Goal: Obtain resource: Obtain resource

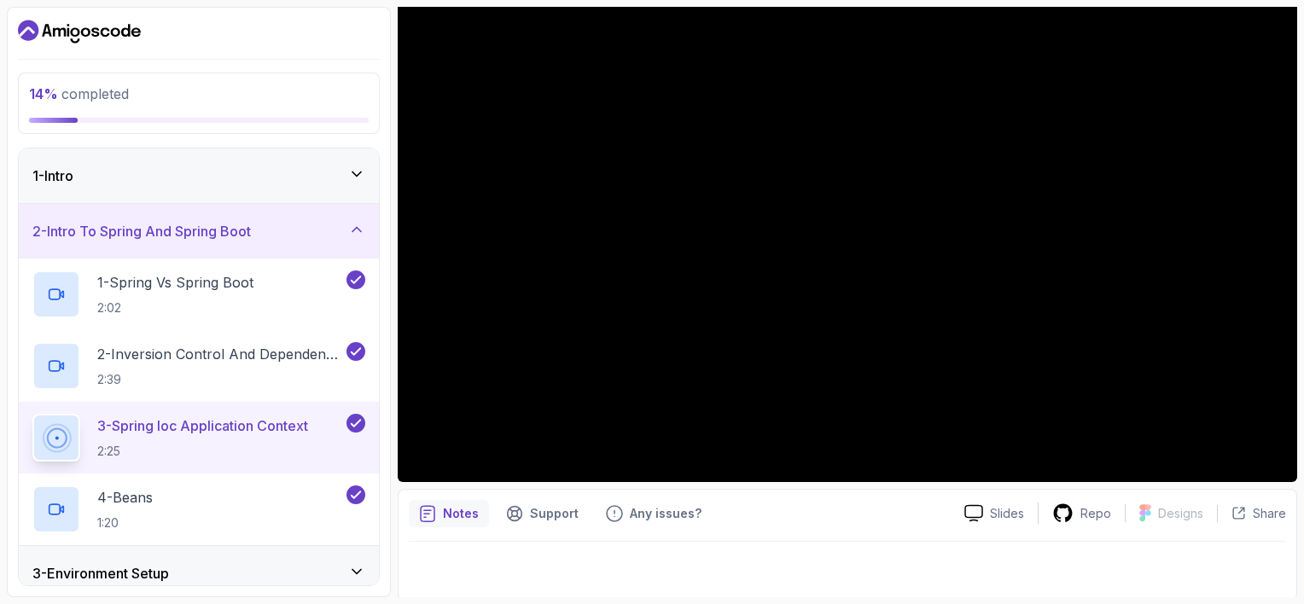
scroll to position [177, 0]
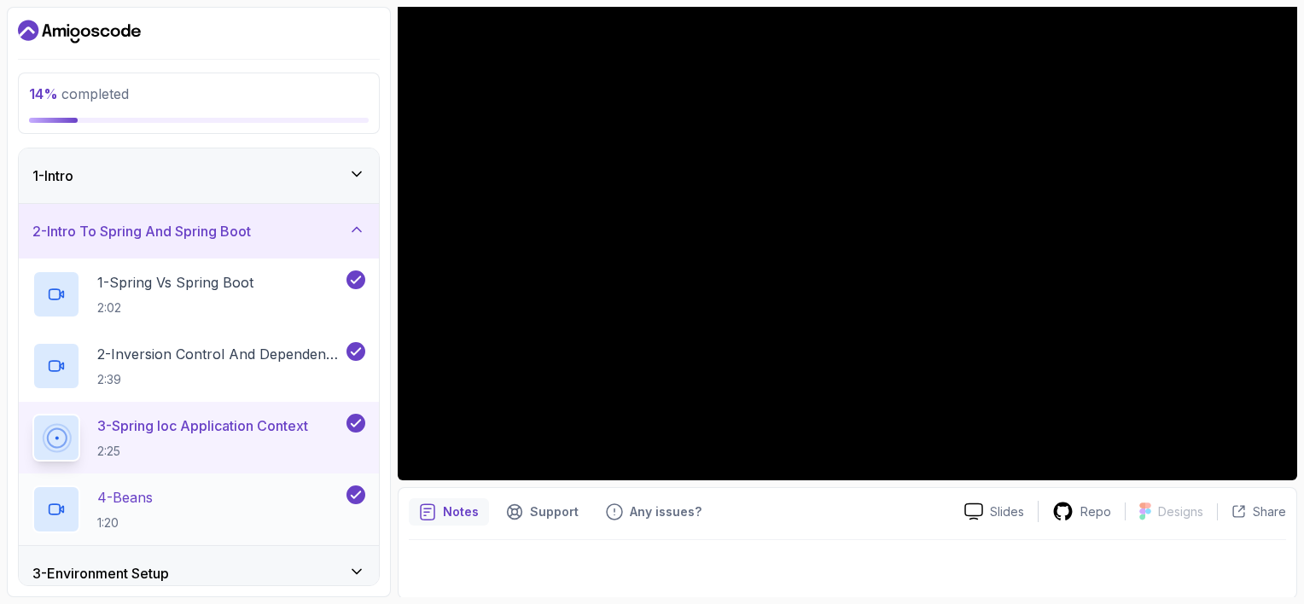
click at [225, 507] on div "4 - Beans 1:20" at bounding box center [187, 510] width 311 height 48
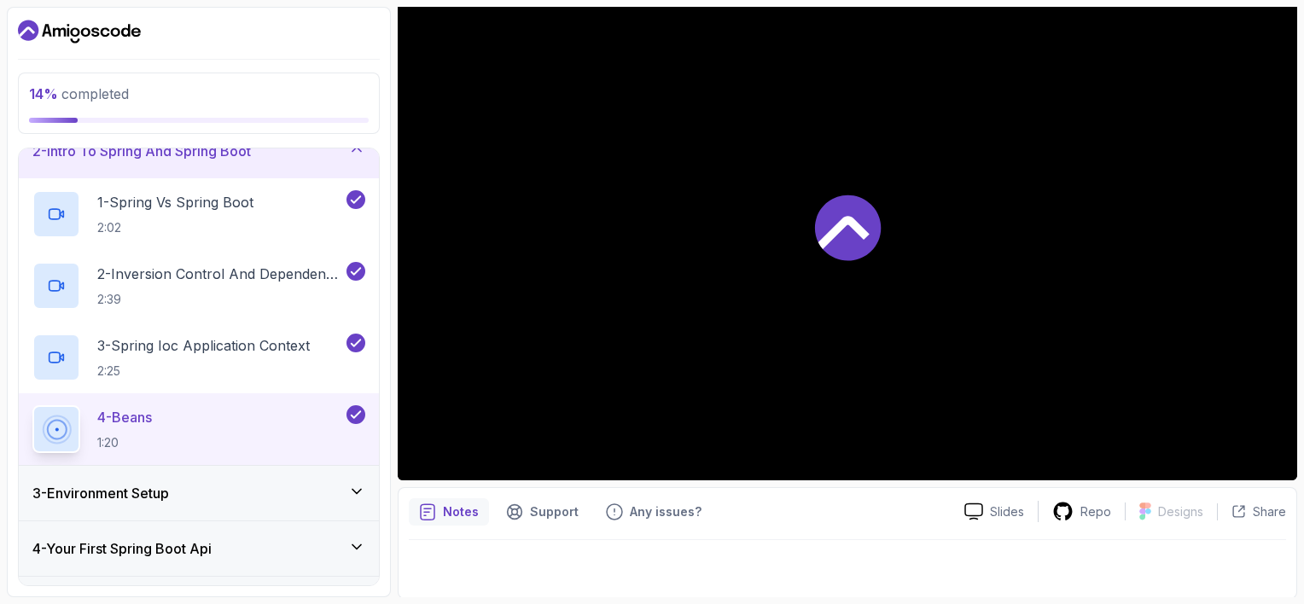
scroll to position [171, 0]
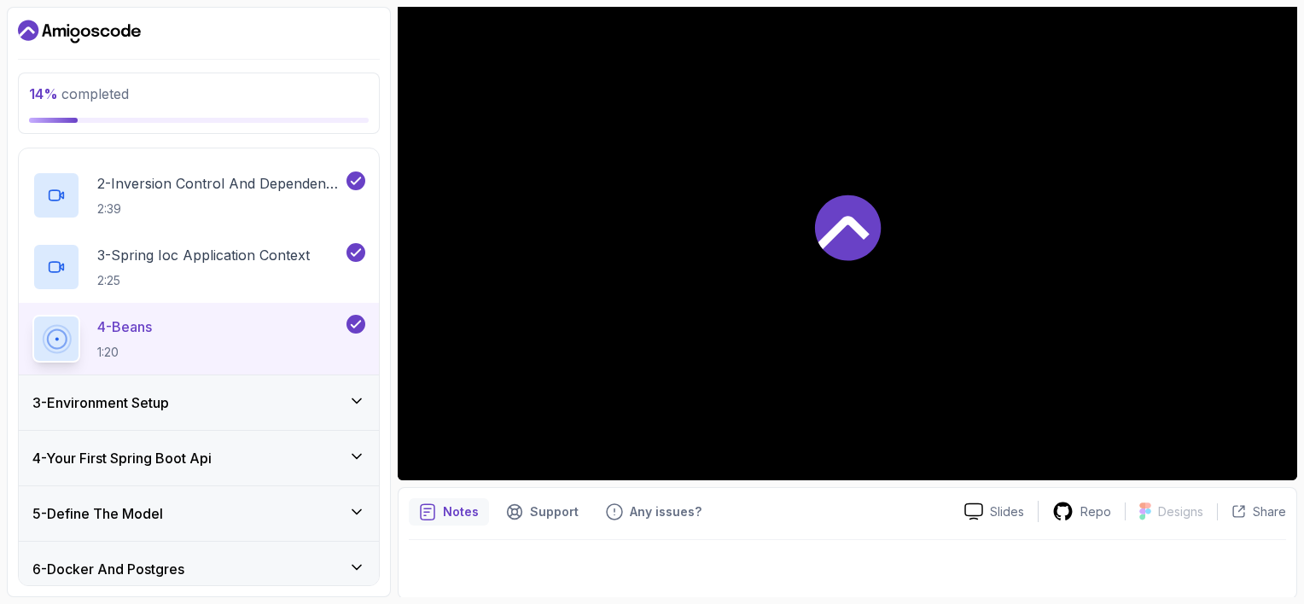
click at [367, 395] on div "3 - Environment Setup" at bounding box center [199, 402] width 360 height 55
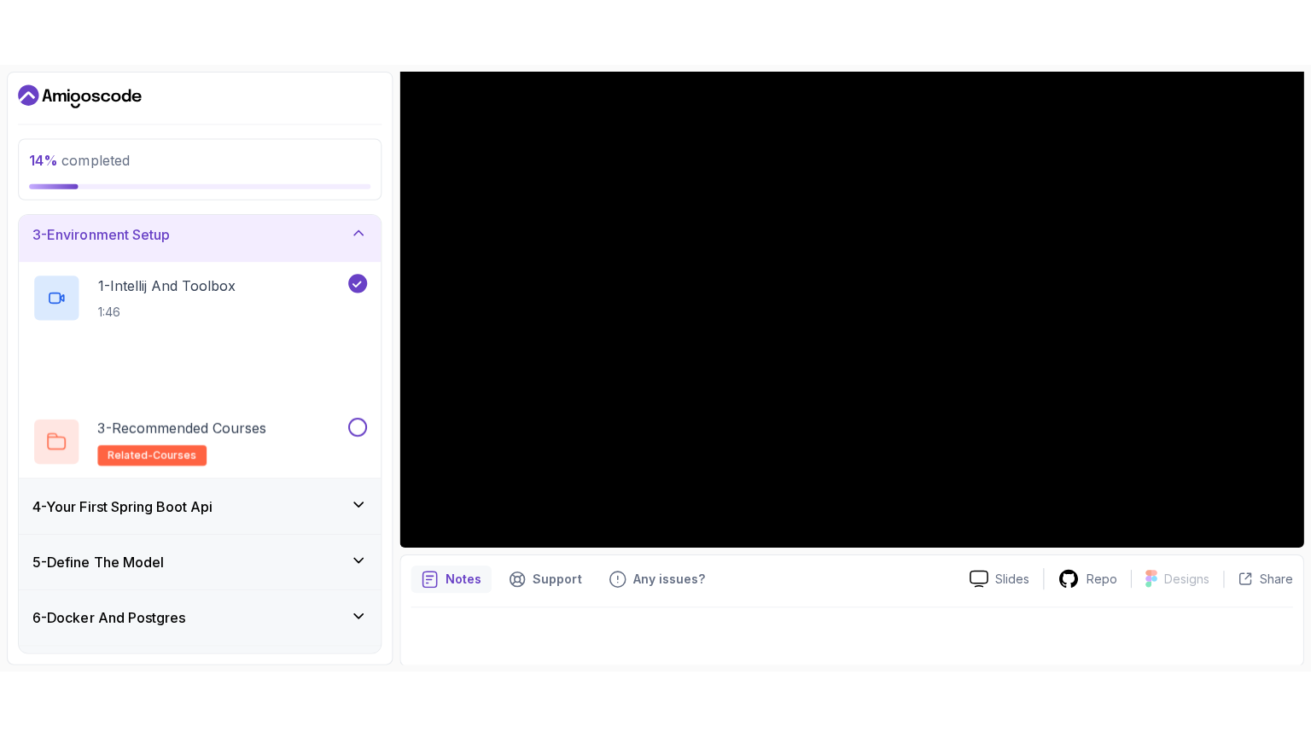
scroll to position [119, 0]
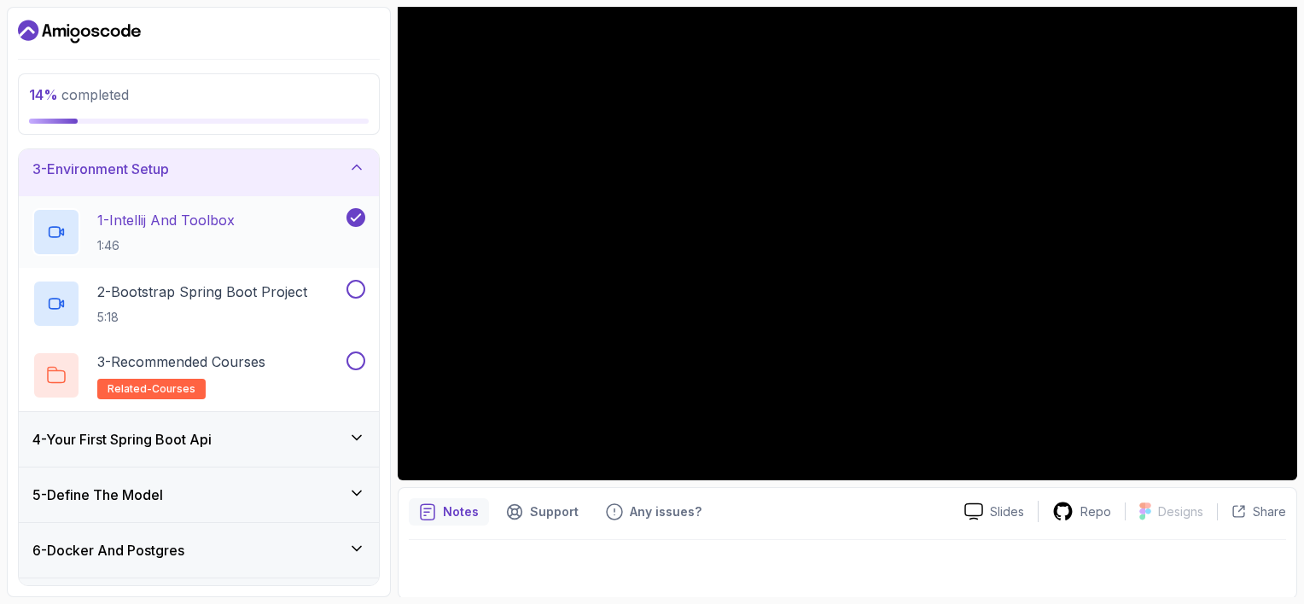
click at [256, 227] on div "1 - Intellij And Toolbox 1:46" at bounding box center [187, 232] width 311 height 48
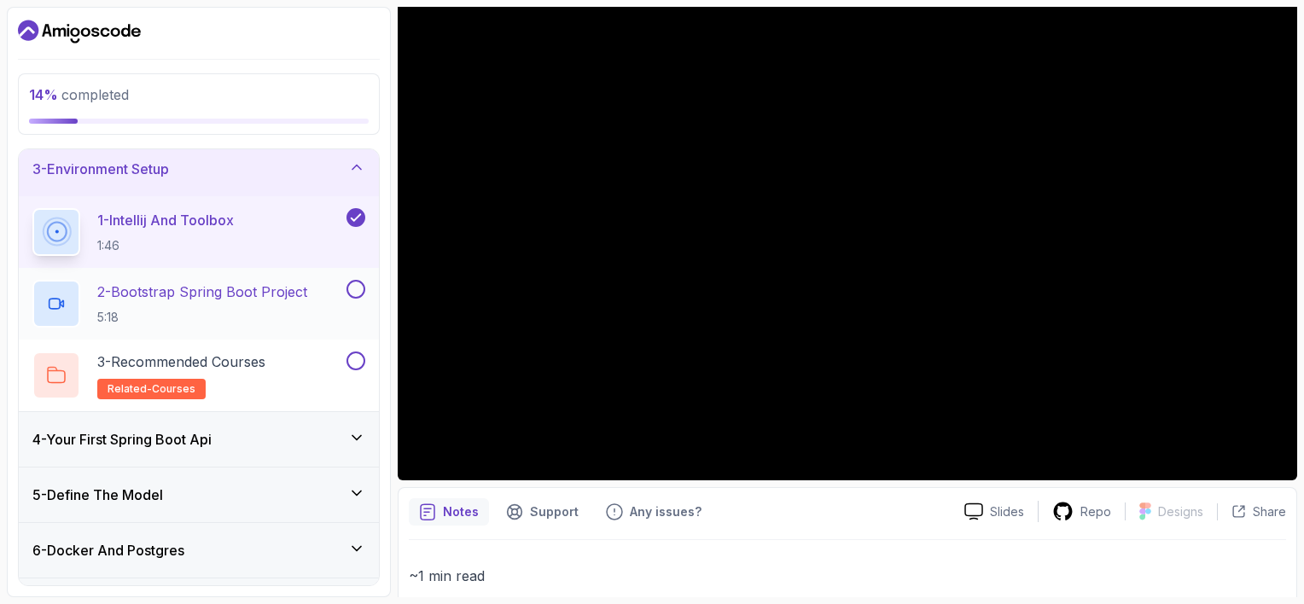
drag, startPoint x: 350, startPoint y: 294, endPoint x: 338, endPoint y: 282, distance: 16.9
drag, startPoint x: 338, startPoint y: 282, endPoint x: 201, endPoint y: 317, distance: 140.9
click at [201, 317] on p "5:18" at bounding box center [202, 317] width 210 height 17
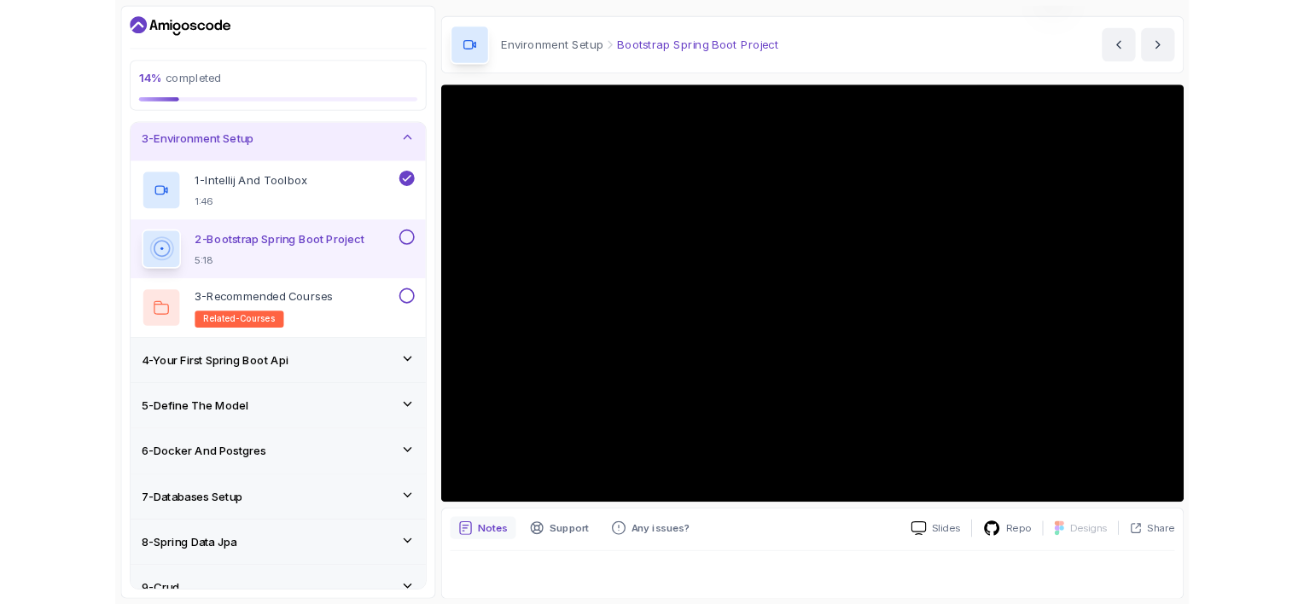
scroll to position [177, 0]
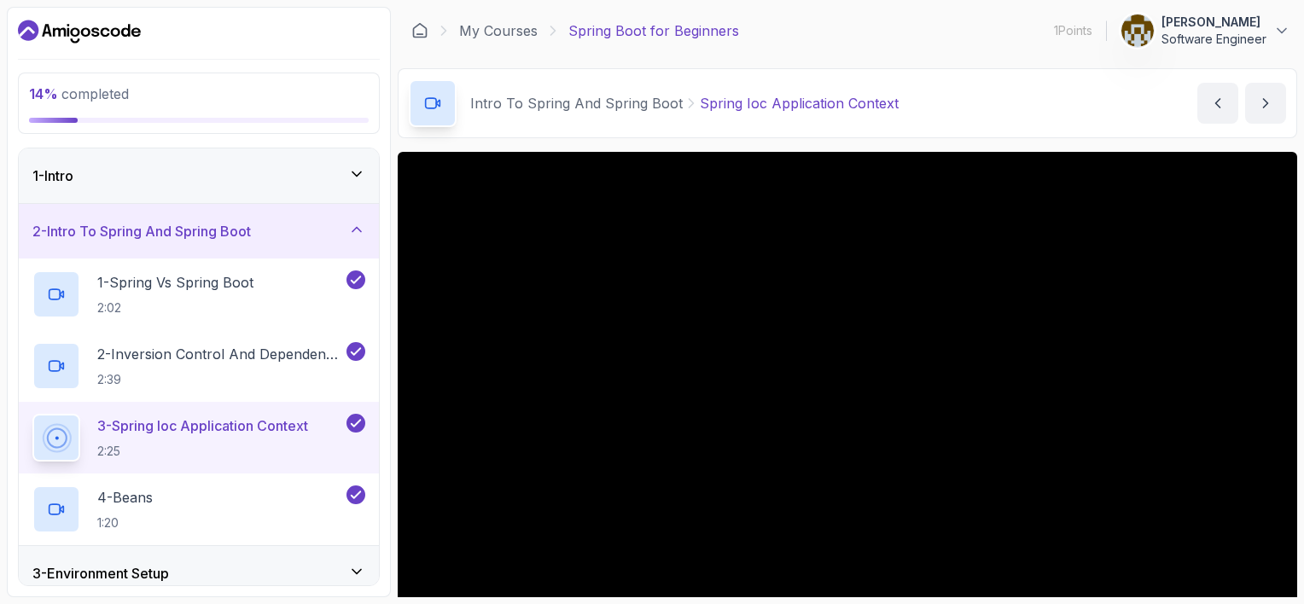
click at [77, 20] on icon "Dashboard" at bounding box center [79, 31] width 123 height 27
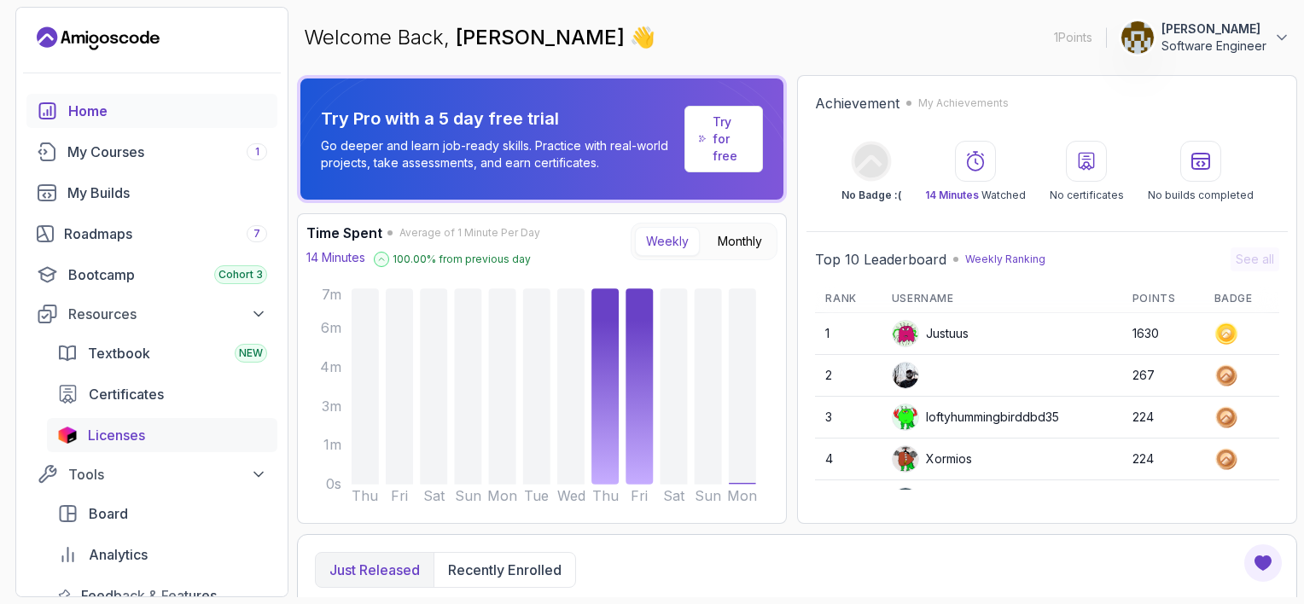
click at [128, 438] on span "Licenses" at bounding box center [116, 435] width 57 height 20
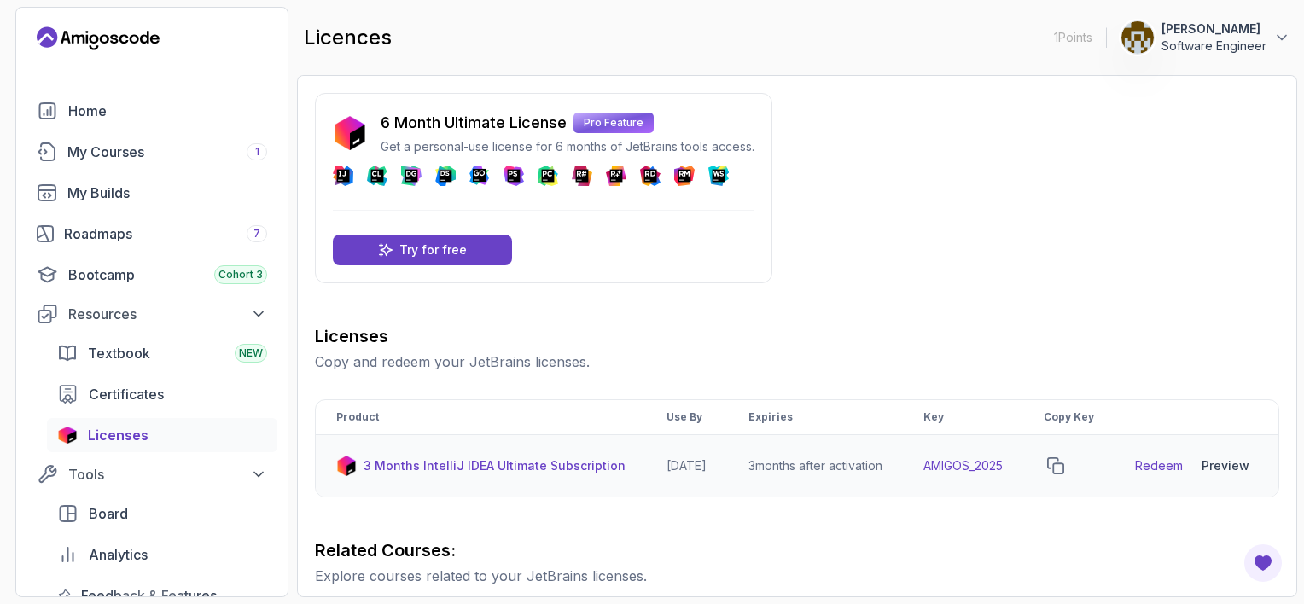
click at [1171, 474] on link "Redeem" at bounding box center [1159, 465] width 48 height 17
click at [1064, 474] on icon "copy-button" at bounding box center [1055, 465] width 17 height 17
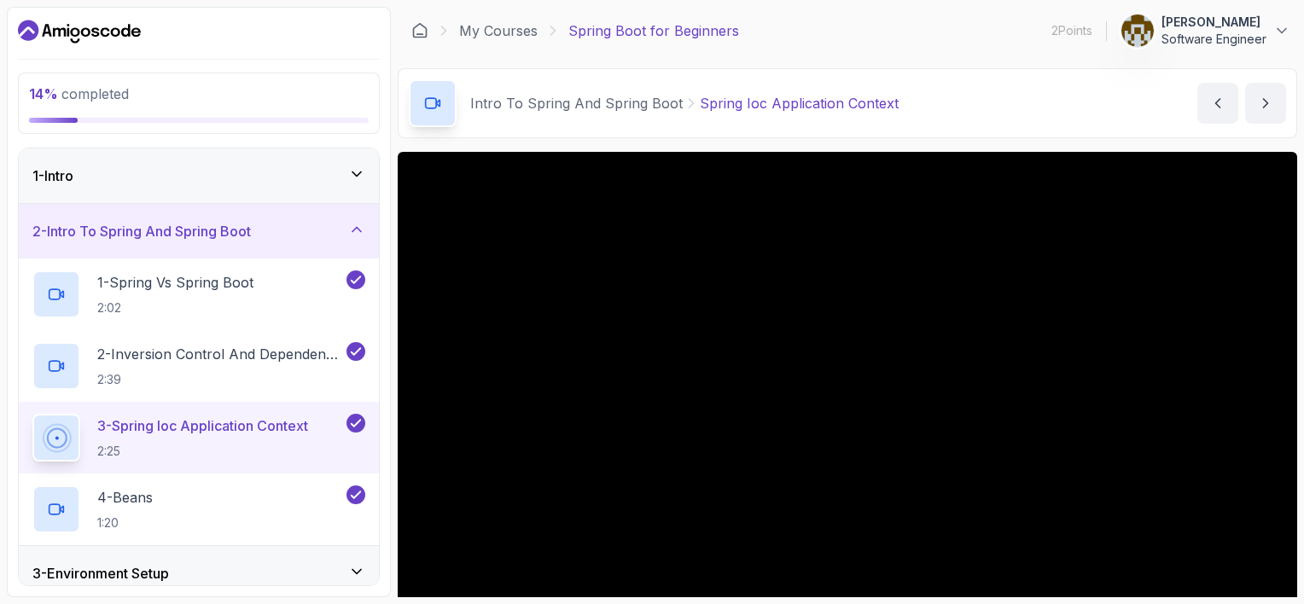
click at [58, 26] on icon "Dashboard" at bounding box center [79, 31] width 123 height 27
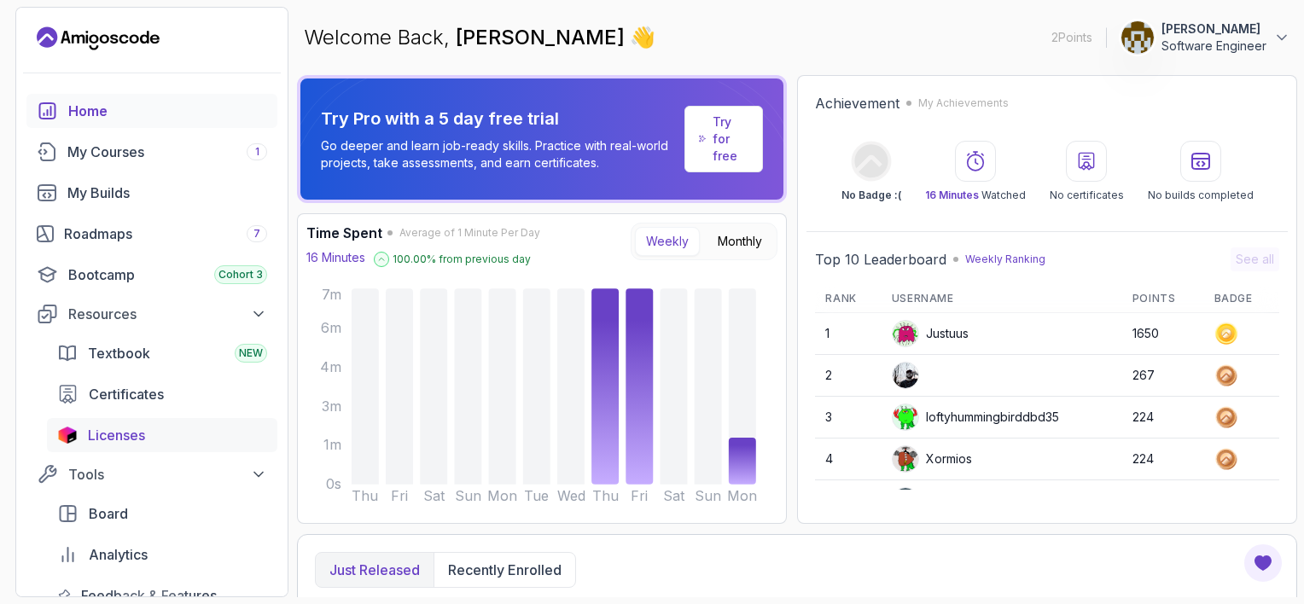
click at [119, 439] on span "Licenses" at bounding box center [116, 435] width 57 height 20
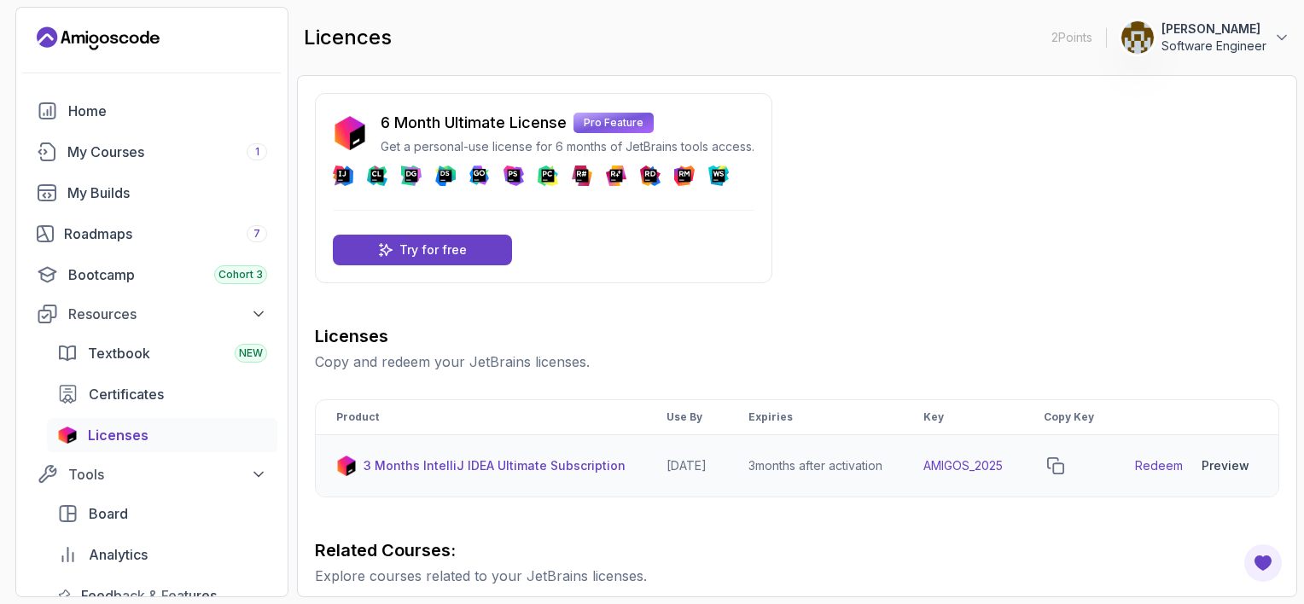
click at [1224, 474] on div "Preview" at bounding box center [1225, 465] width 48 height 17
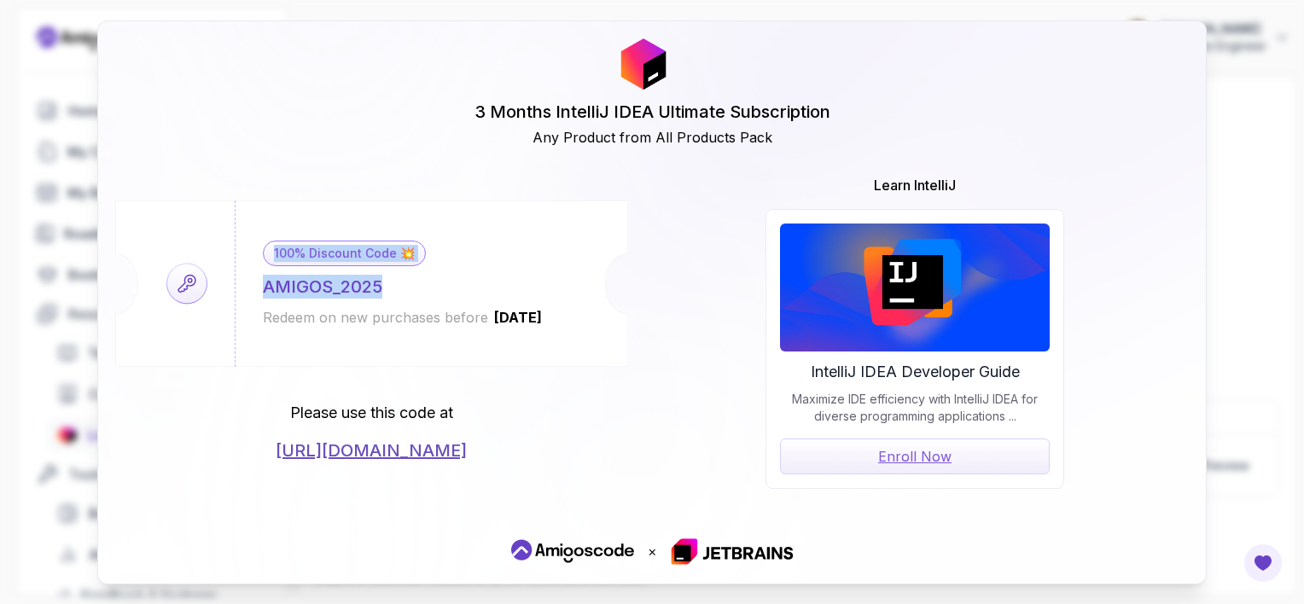
drag, startPoint x: 377, startPoint y: 284, endPoint x: 193, endPoint y: 297, distance: 184.8
click at [193, 297] on div "100% Discount Code 💥 AMIGOS_2025 Redeem on new purchases before [DATE]" at bounding box center [371, 284] width 512 height 166
drag, startPoint x: 193, startPoint y: 297, endPoint x: 181, endPoint y: 327, distance: 32.2
click at [175, 349] on div "100% Discount Code 💥 AMIGOS_2025 Redeem on new purchases before [DATE]" at bounding box center [371, 284] width 512 height 166
click at [189, 283] on icon at bounding box center [187, 284] width 40 height 40
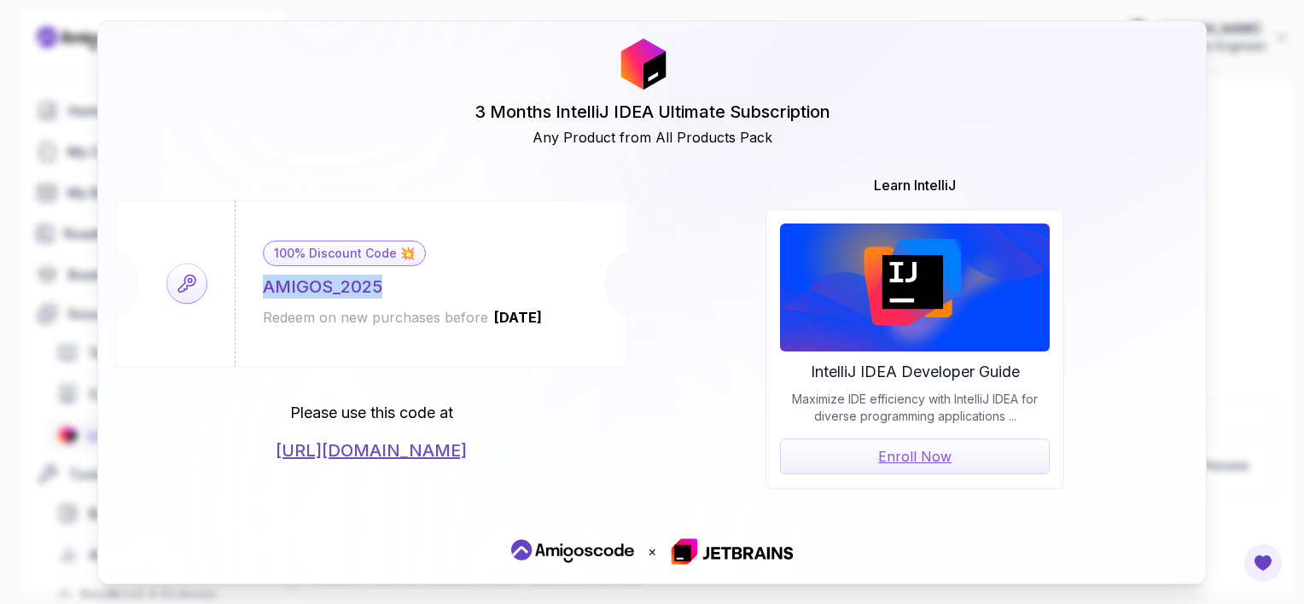
drag, startPoint x: 262, startPoint y: 280, endPoint x: 383, endPoint y: 286, distance: 121.3
click at [383, 286] on div "100% Discount Code 💥 AMIGOS_2025 Redeem on new purchases before [DATE]" at bounding box center [403, 284] width 336 height 166
copy div "AMIGOS_2025"
